Goal: Task Accomplishment & Management: Complete application form

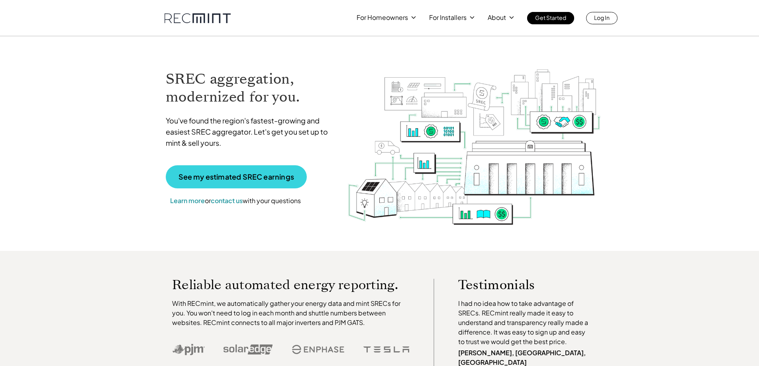
click at [261, 175] on p "See my estimated SREC earnings" at bounding box center [237, 176] width 116 height 7
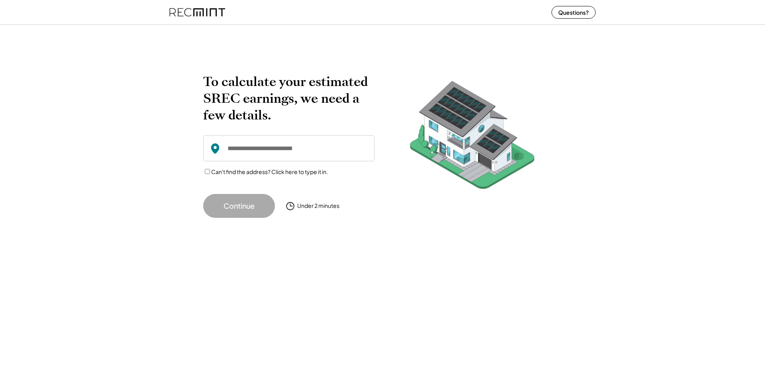
click at [255, 158] on input "input" at bounding box center [288, 148] width 171 height 26
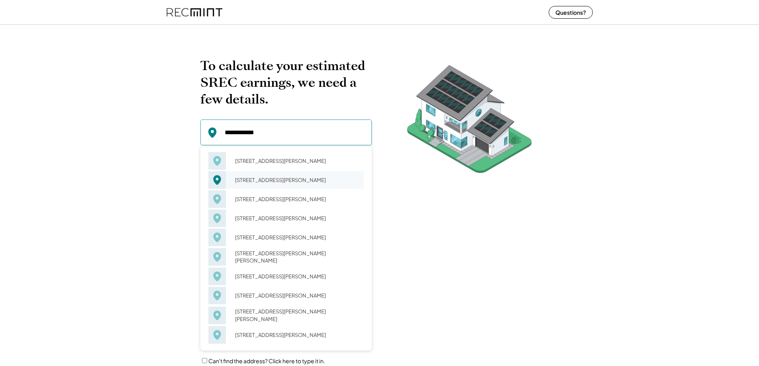
click at [262, 186] on div "12 Barlow Ct Plainsboro, NJ 08536" at bounding box center [297, 180] width 134 height 11
type input "**********"
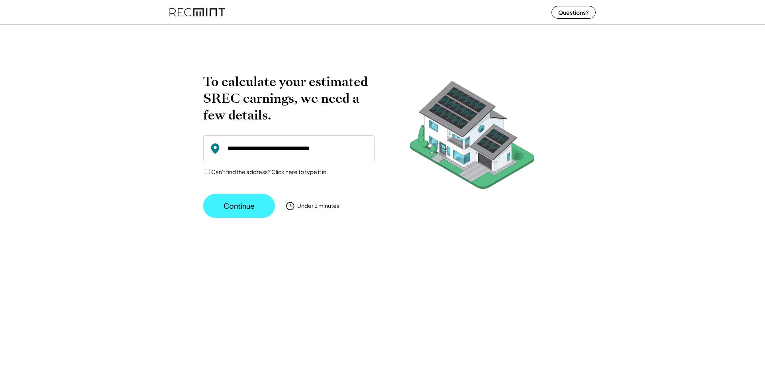
click at [258, 211] on button "Continue" at bounding box center [239, 206] width 72 height 24
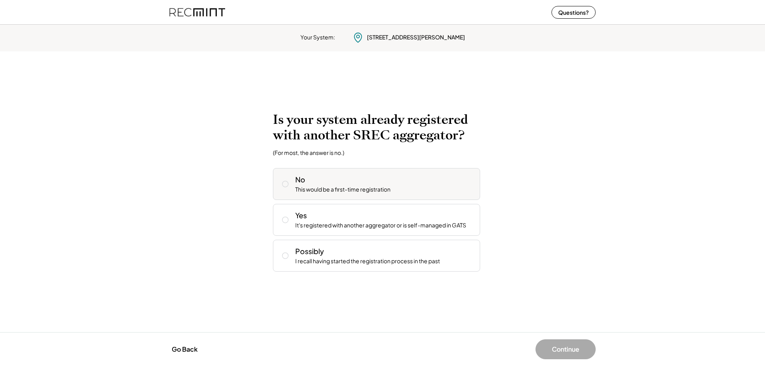
click at [353, 182] on div "No This would be a first-time registration" at bounding box center [384, 184] width 179 height 19
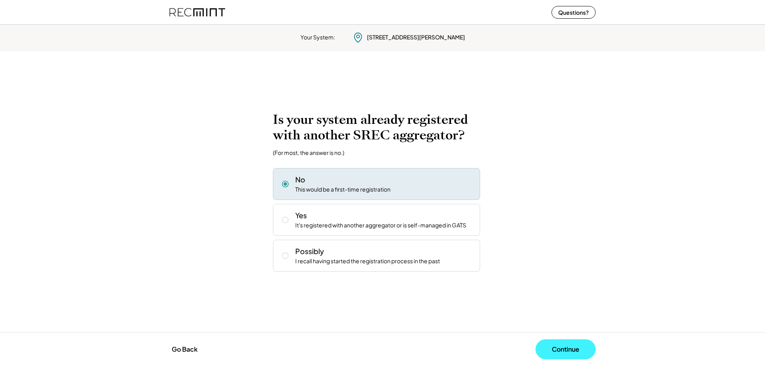
click at [552, 345] on button "Continue" at bounding box center [566, 350] width 60 height 20
